Goal: Find specific page/section: Find specific page/section

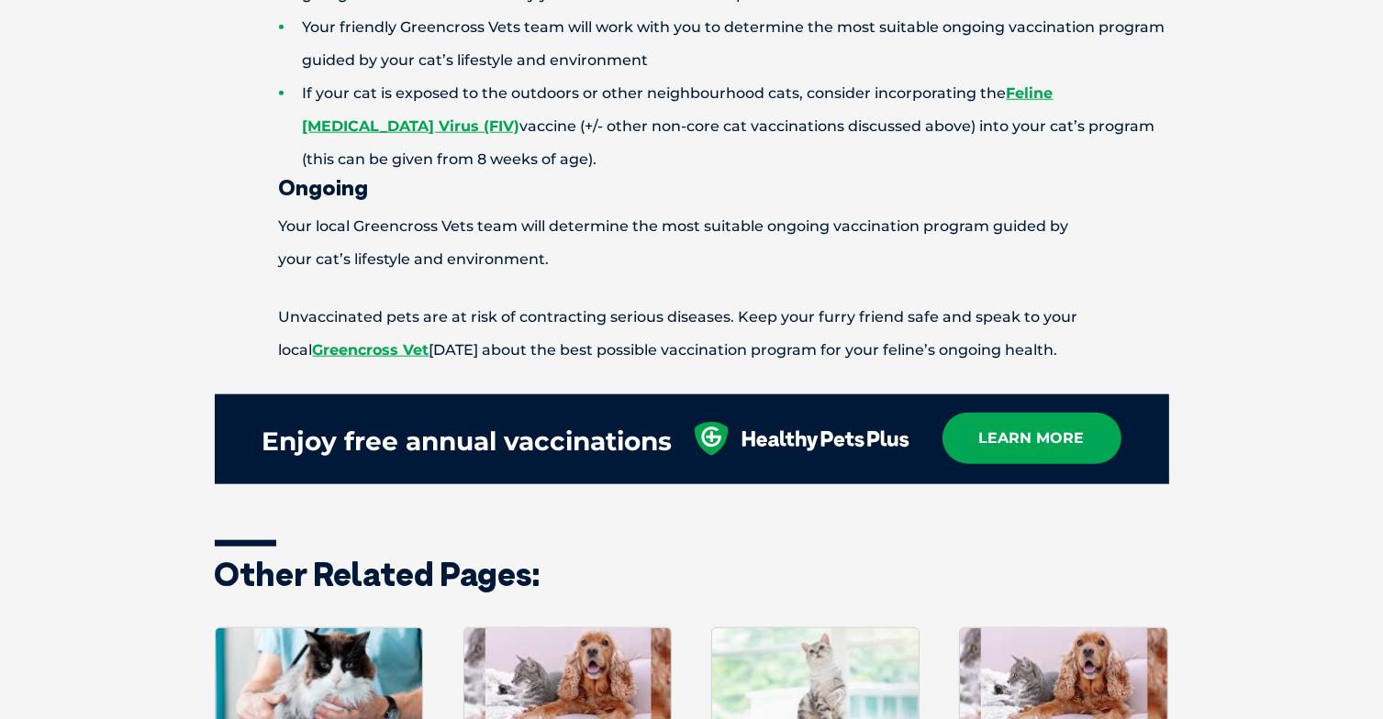
scroll to position [2111, 0]
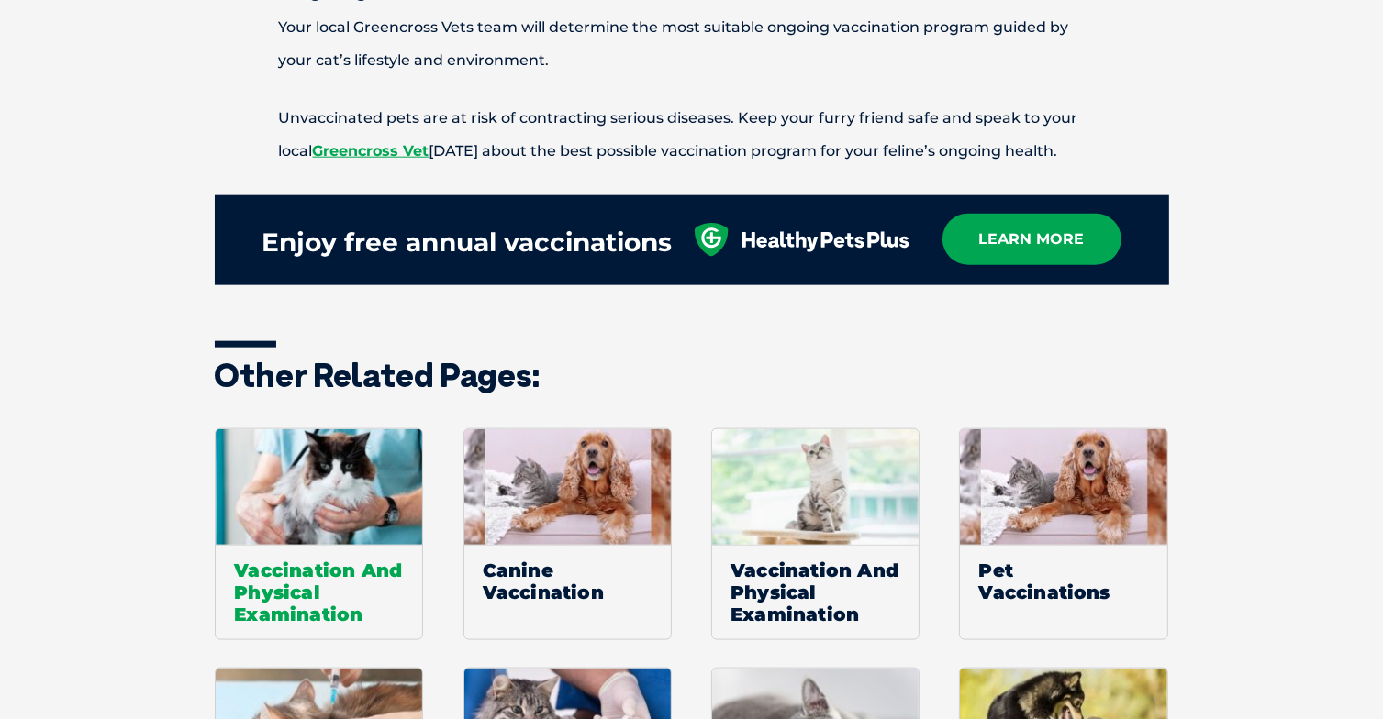
click at [308, 552] on span "Vaccination And Physical Examination" at bounding box center [319, 592] width 206 height 95
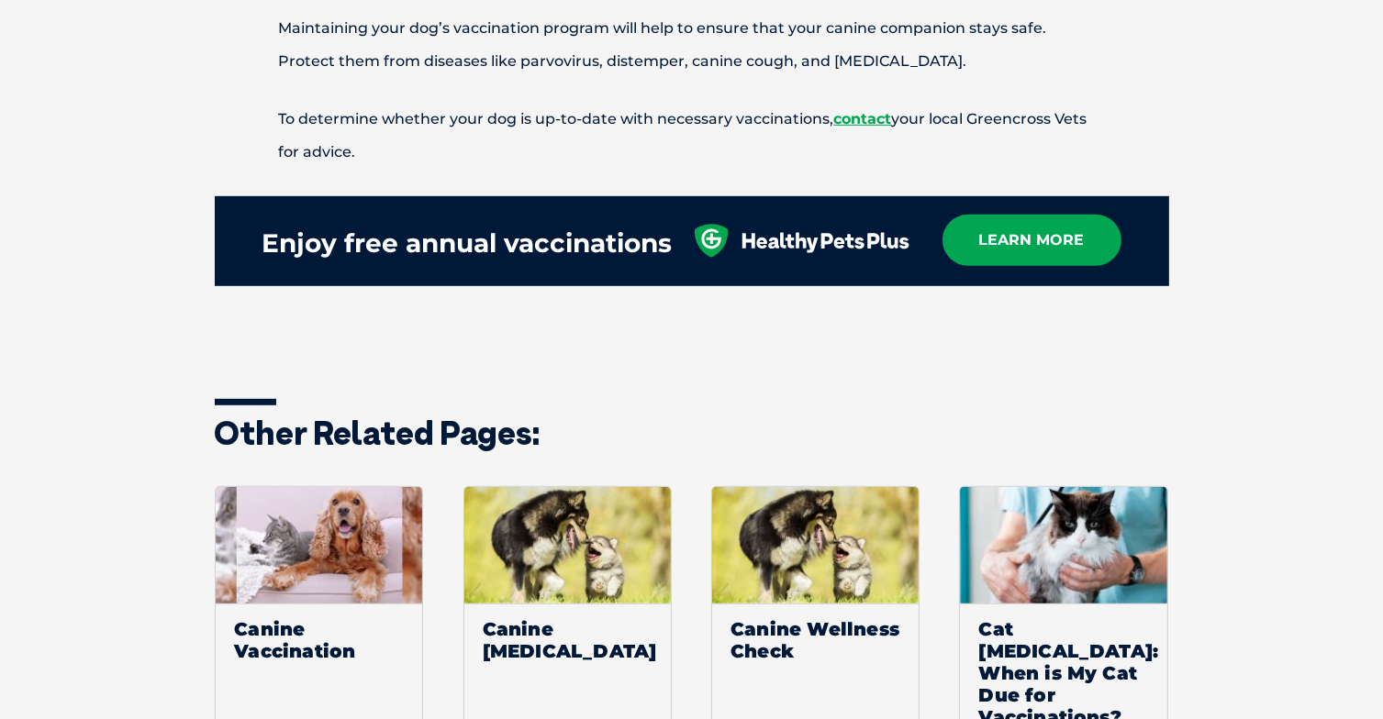
scroll to position [1009, 0]
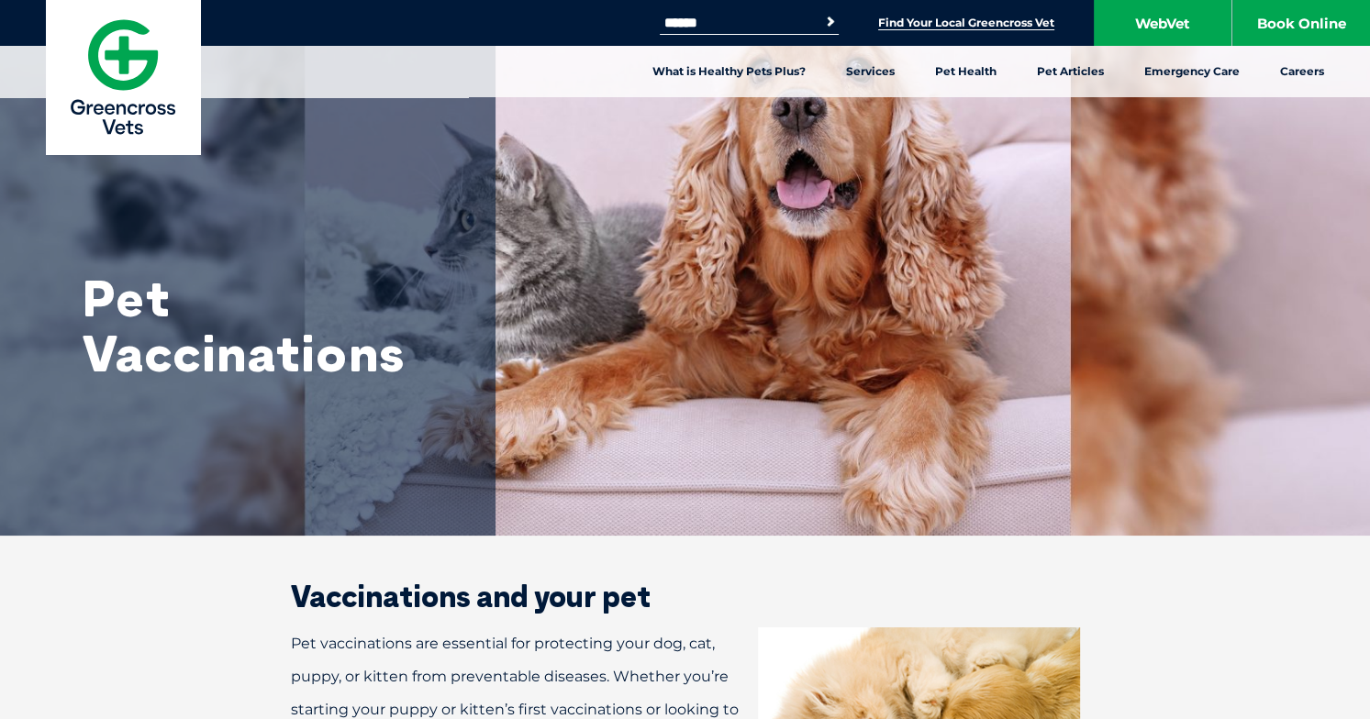
click at [942, 28] on link "Find Your Local Greencross Vet" at bounding box center [966, 23] width 176 height 15
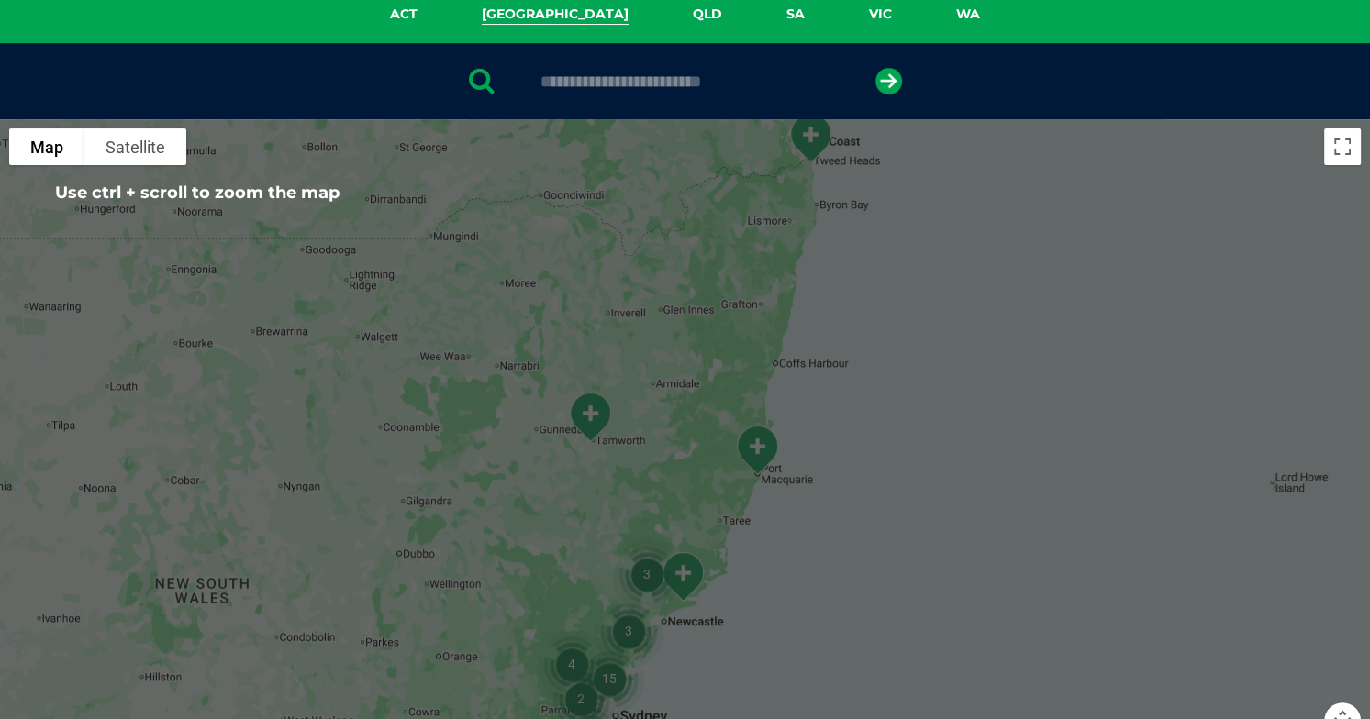
scroll to position [237, 0]
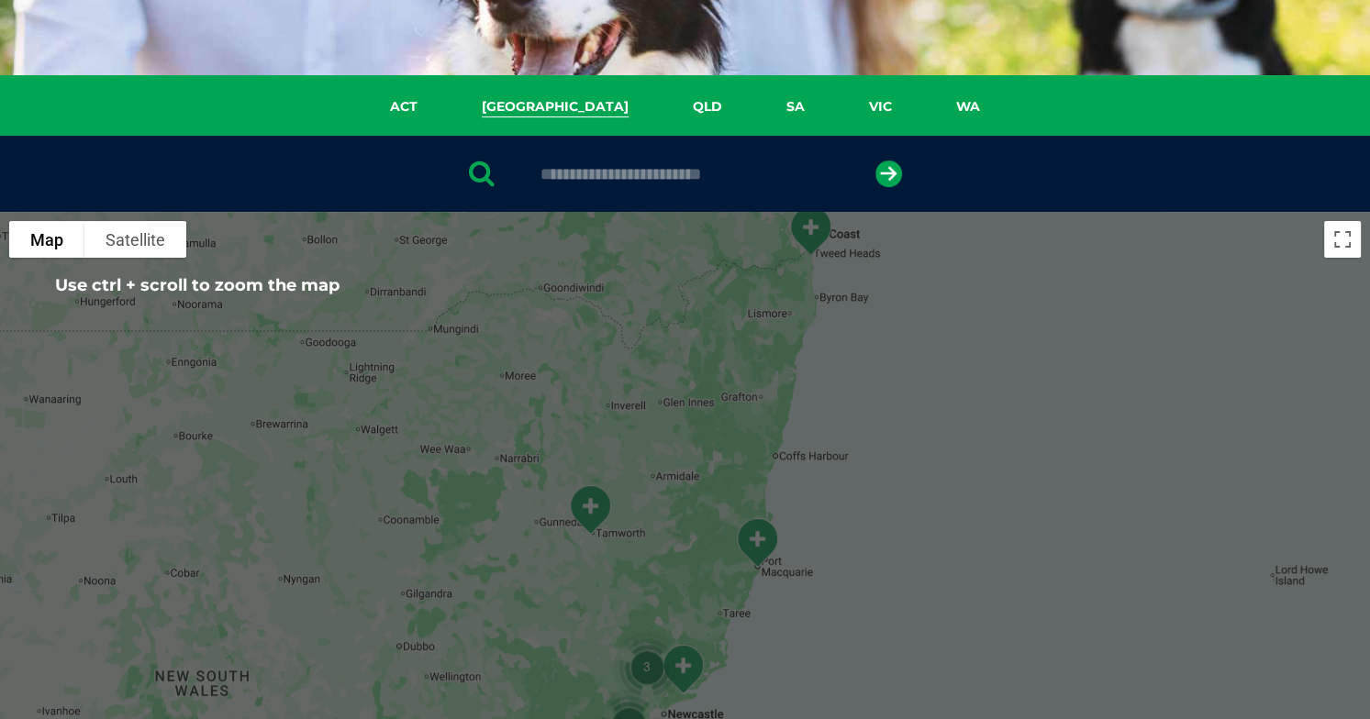
click at [641, 154] on div at bounding box center [685, 174] width 1370 height 76
click at [635, 174] on input "text" at bounding box center [684, 174] width 307 height 18
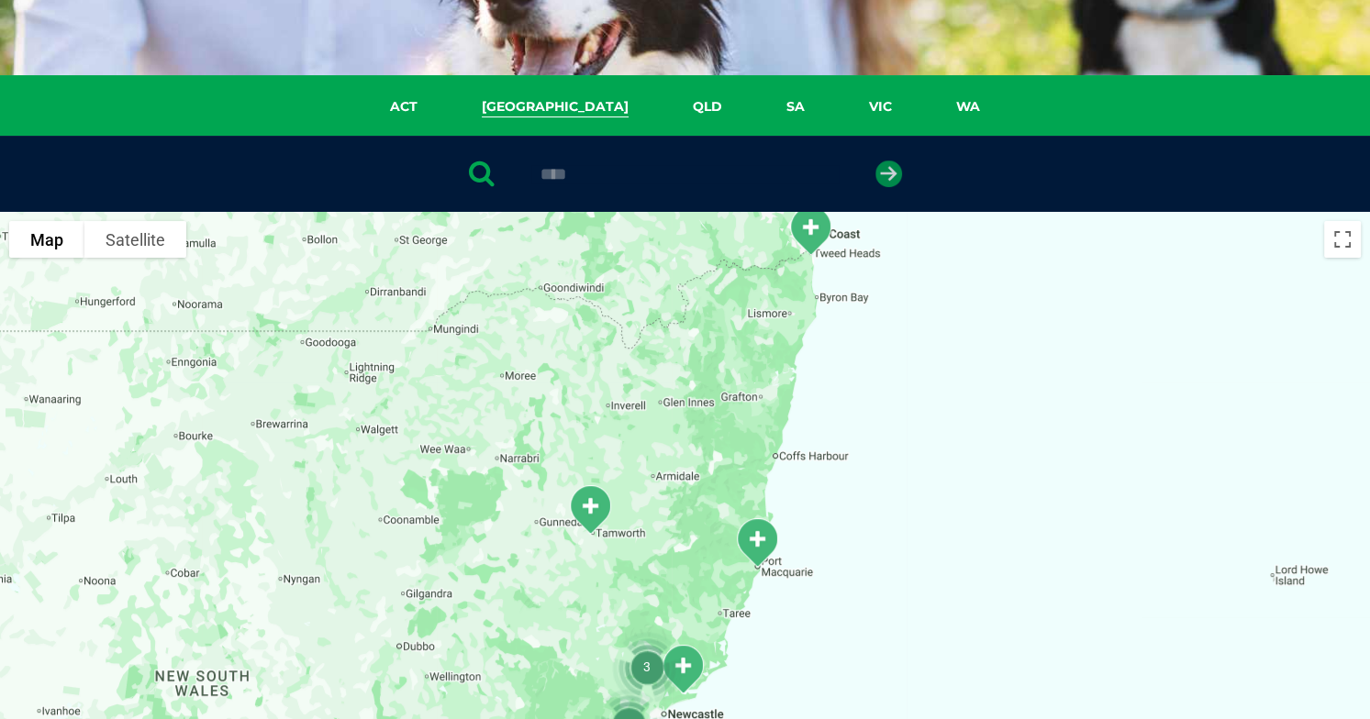
type input "****"
click at [881, 170] on icon "submit" at bounding box center [888, 174] width 27 height 27
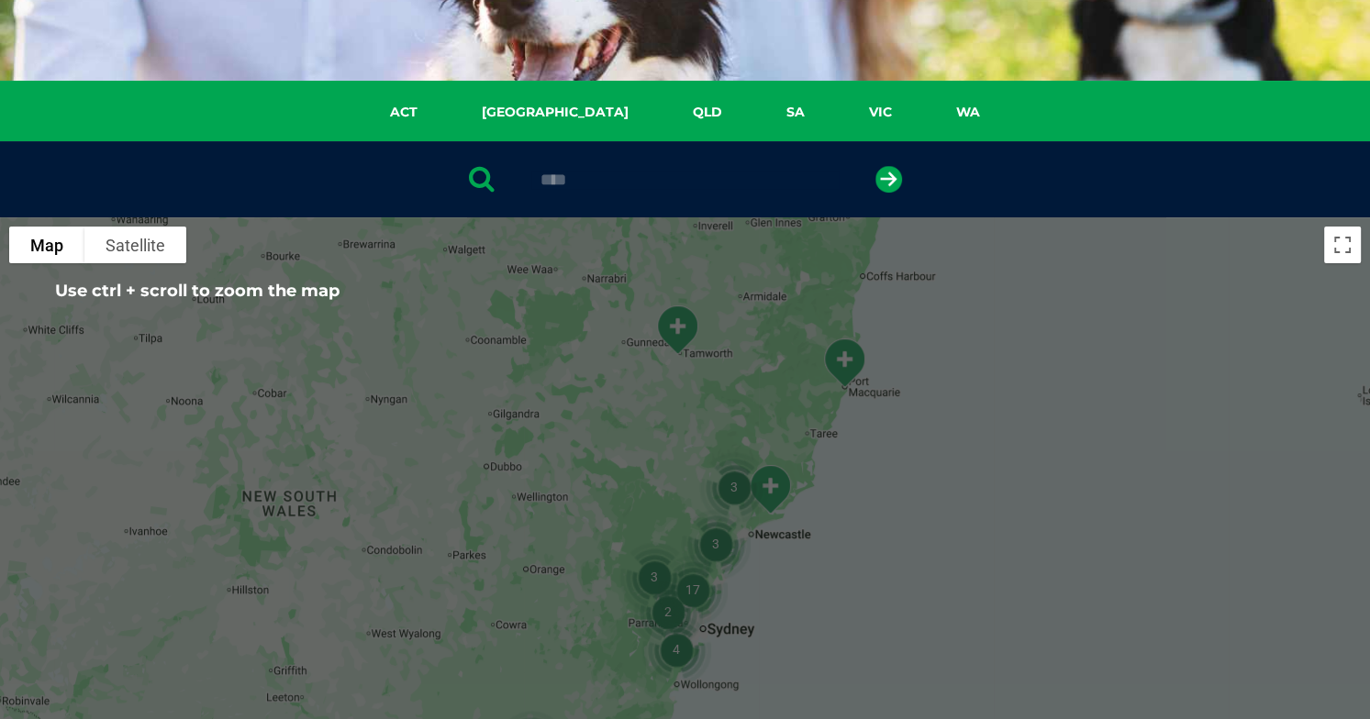
scroll to position [367, 0]
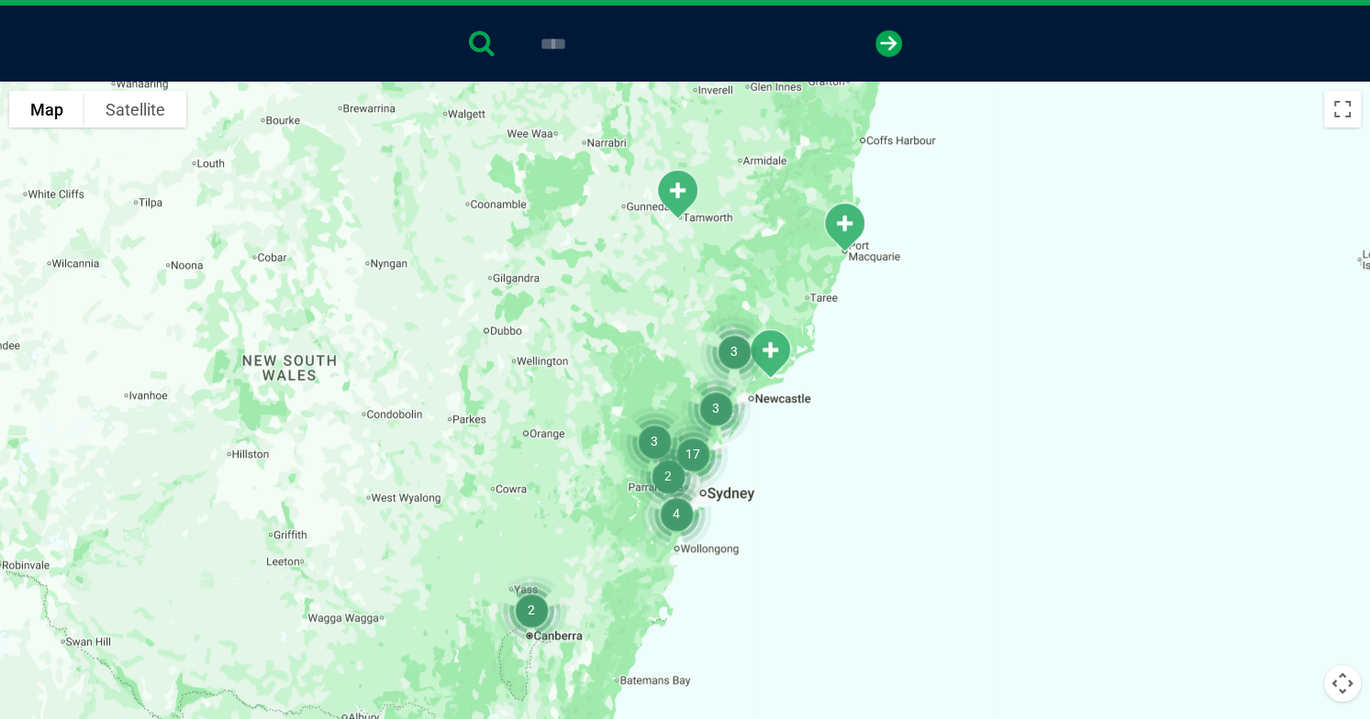
click at [690, 451] on img "17" at bounding box center [693, 454] width 84 height 84
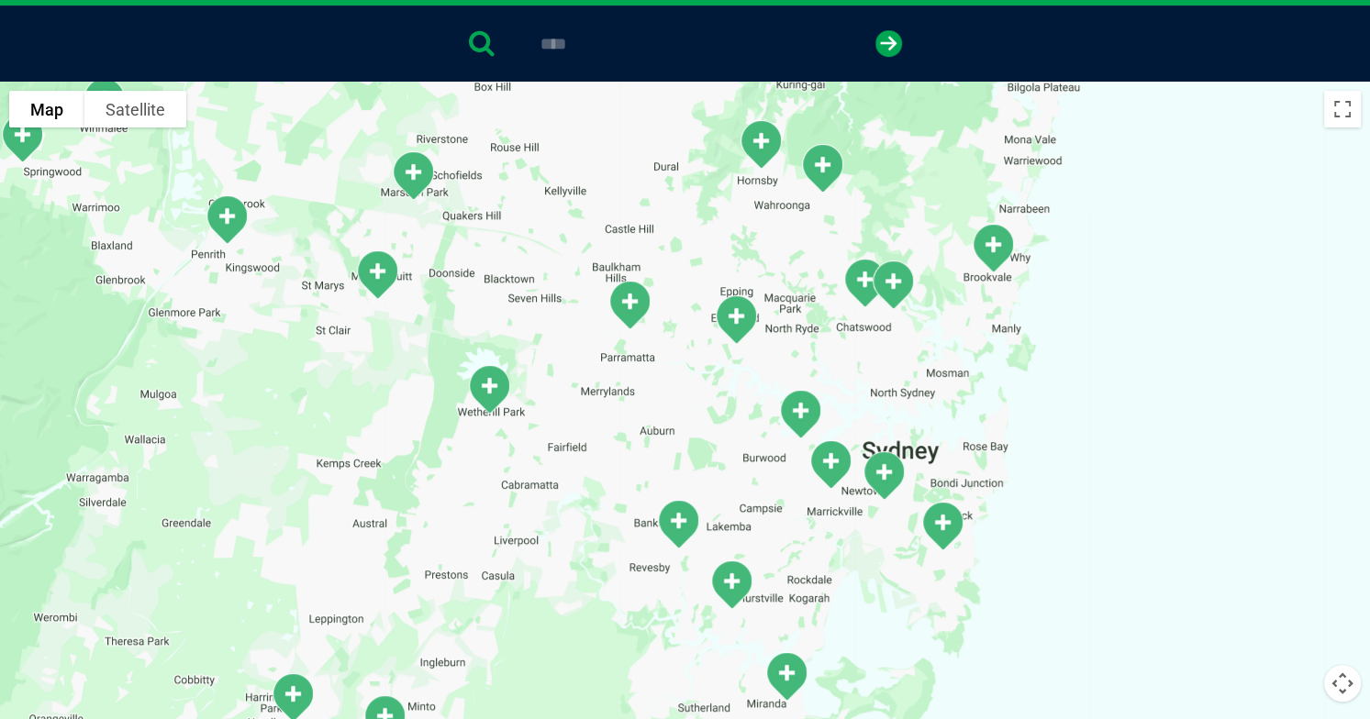
click at [734, 321] on img "West Ryde" at bounding box center [736, 319] width 61 height 65
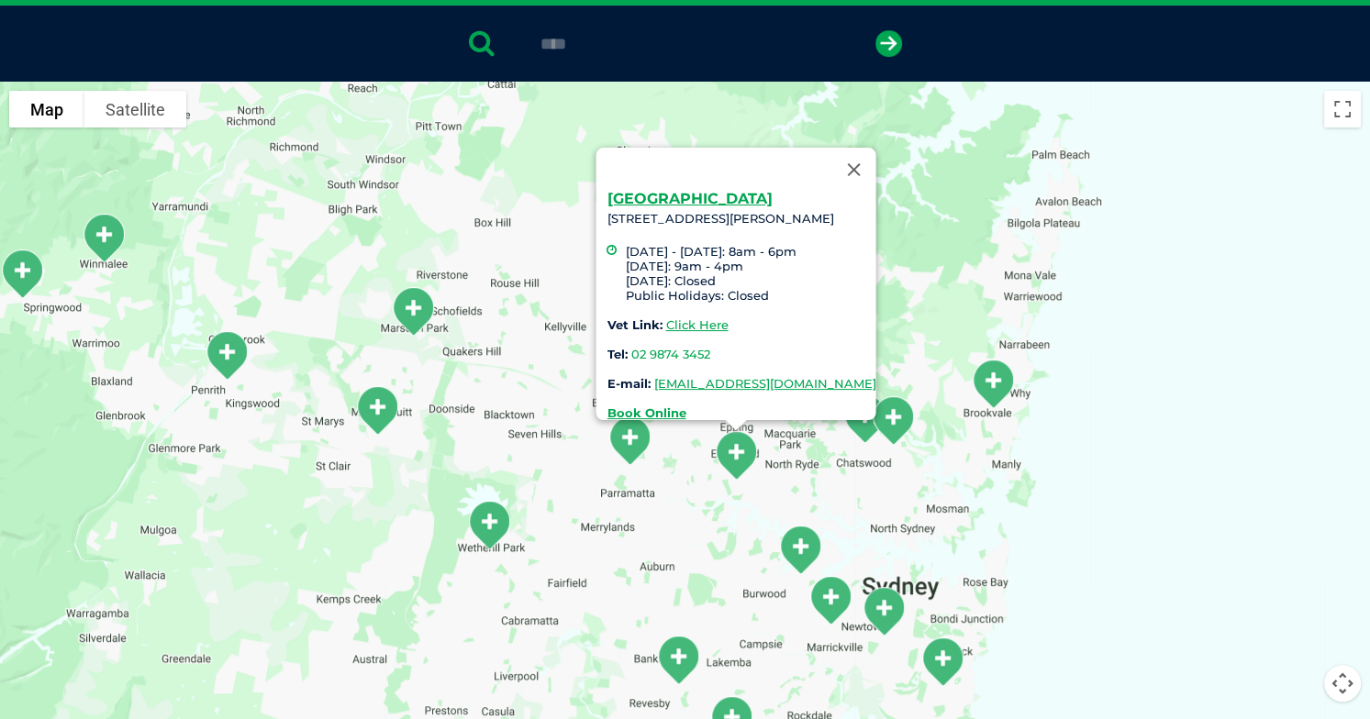
drag, startPoint x: 629, startPoint y: 400, endPoint x: 702, endPoint y: 326, distance: 104.5
click at [720, 318] on div "West Ryde 1068 Victoria Rd, West Ryde 2114 Monday - Friday: 8am - 6pm Saturday:…" at bounding box center [741, 306] width 269 height 229
click at [686, 318] on link "Click Here" at bounding box center [696, 325] width 62 height 15
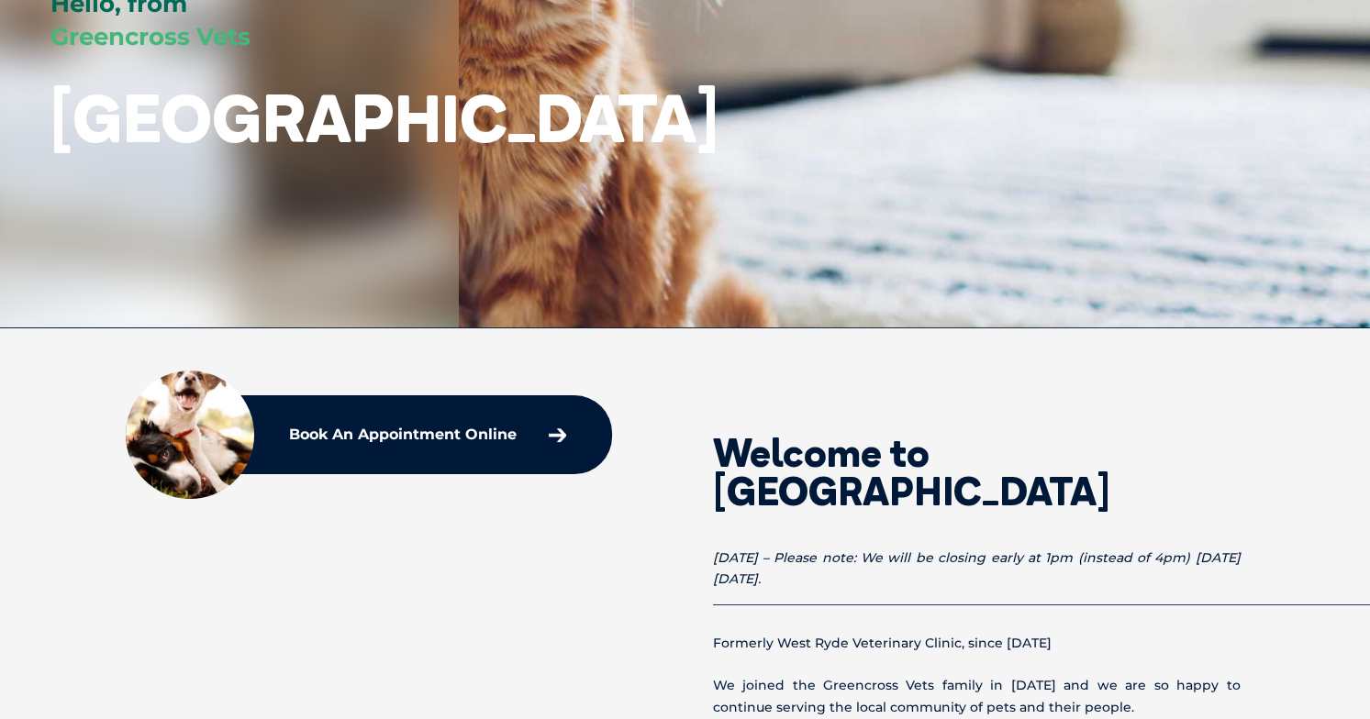
scroll to position [7, 0]
